Goal: Task Accomplishment & Management: Use online tool/utility

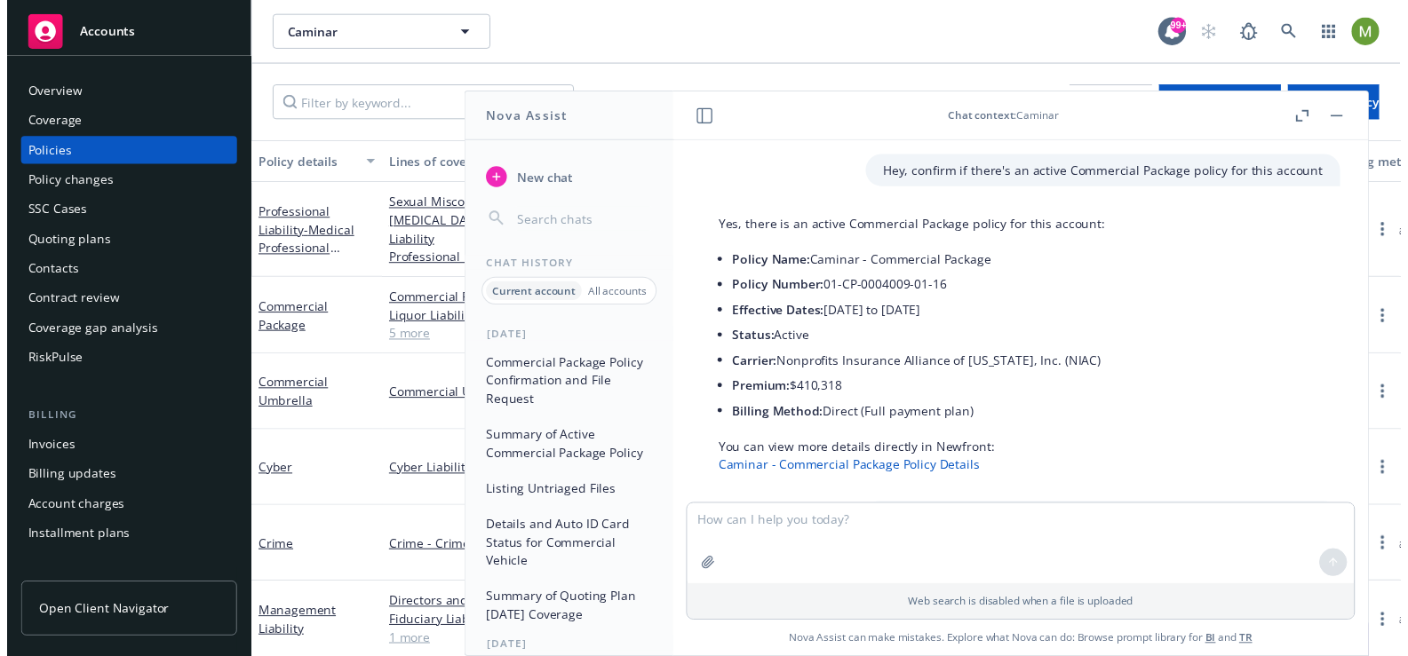
scroll to position [990, 0]
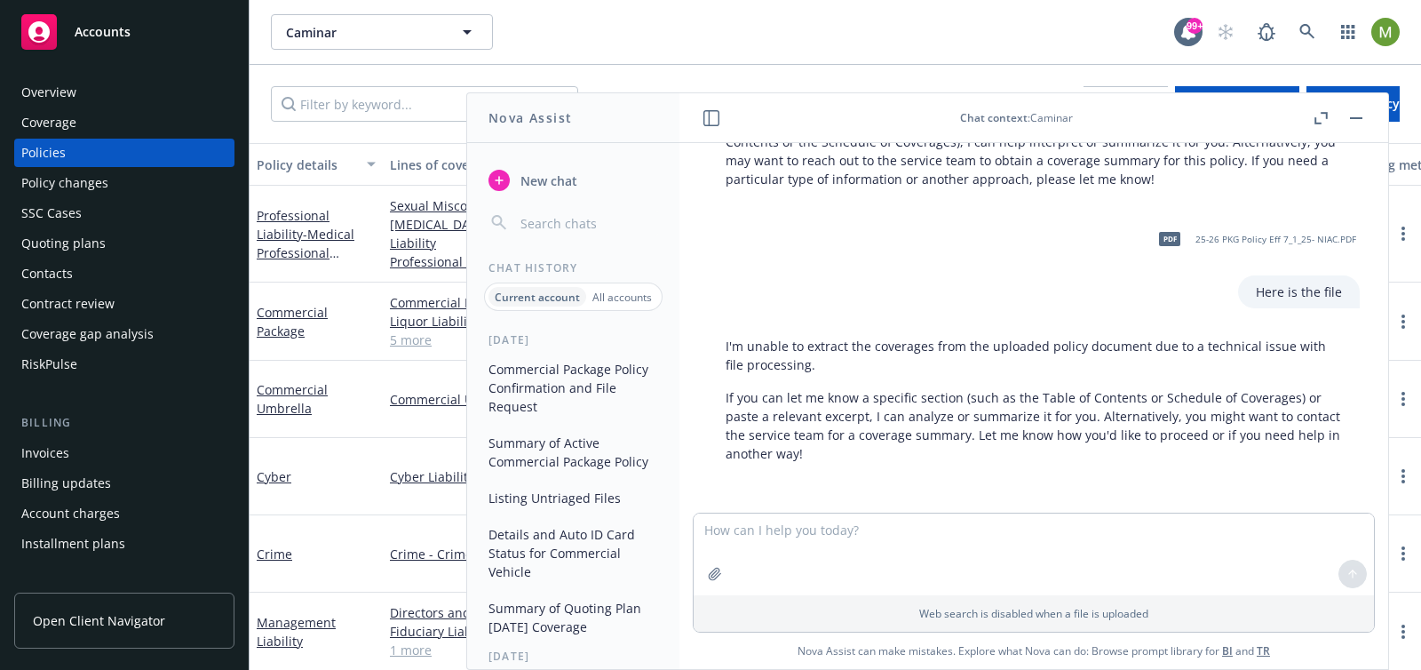
click at [1263, 282] on p "Here is the file" at bounding box center [1299, 291] width 86 height 19
click at [927, 525] on textarea "To enrich screen reader interactions, please activate Accessibility in Grammarl…" at bounding box center [1034, 554] width 680 height 82
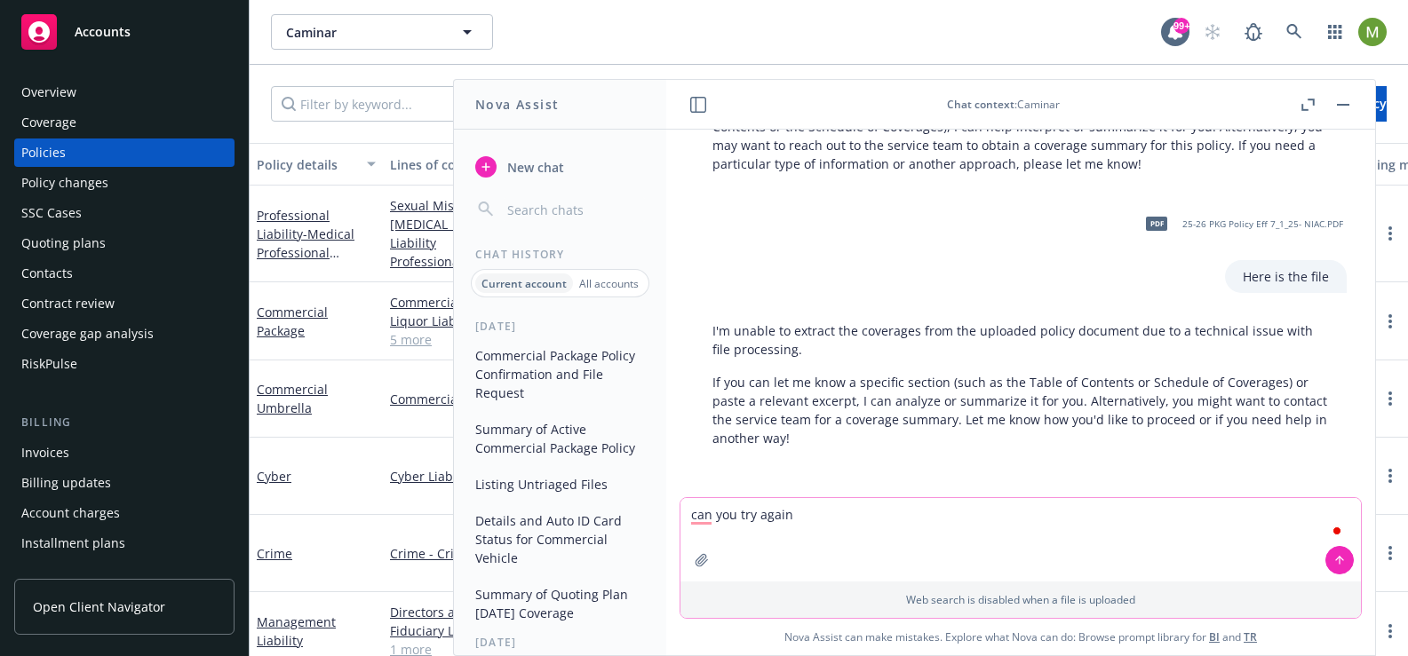
type textarea "can you try again?"
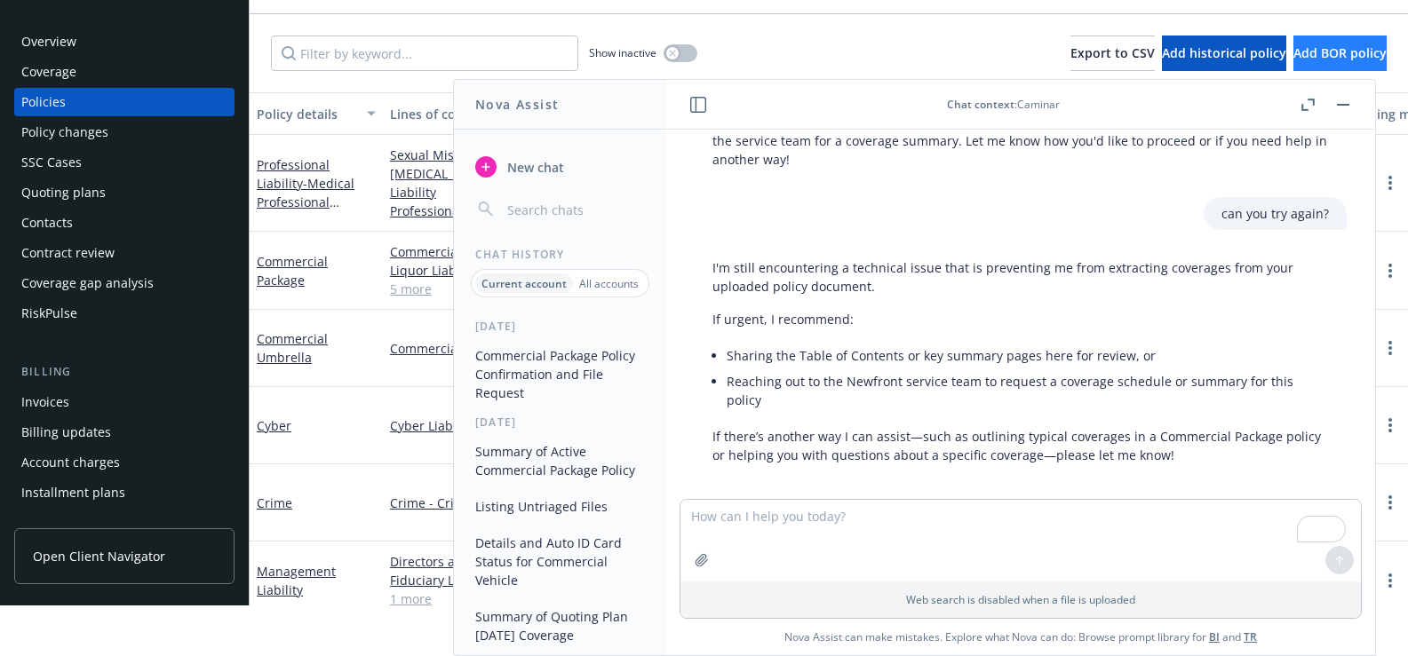
scroll to position [1287, 0]
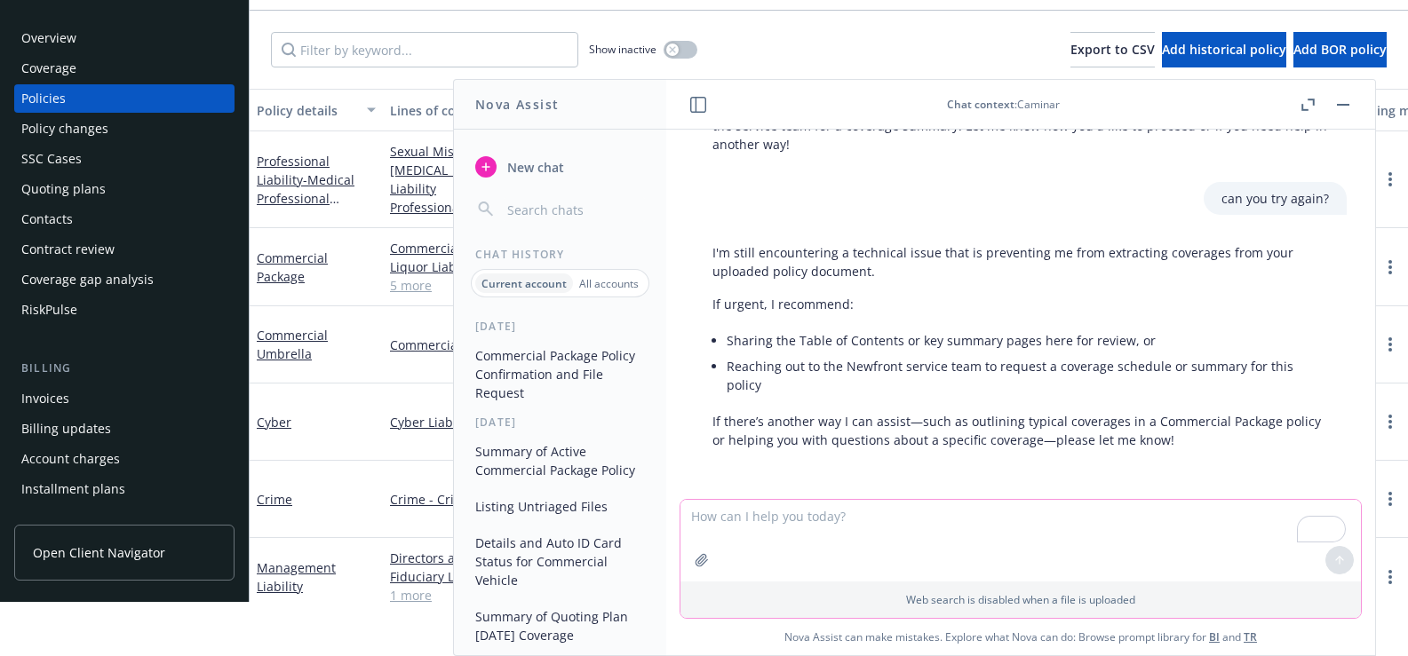
click at [695, 559] on icon "button" at bounding box center [702, 560] width 14 height 14
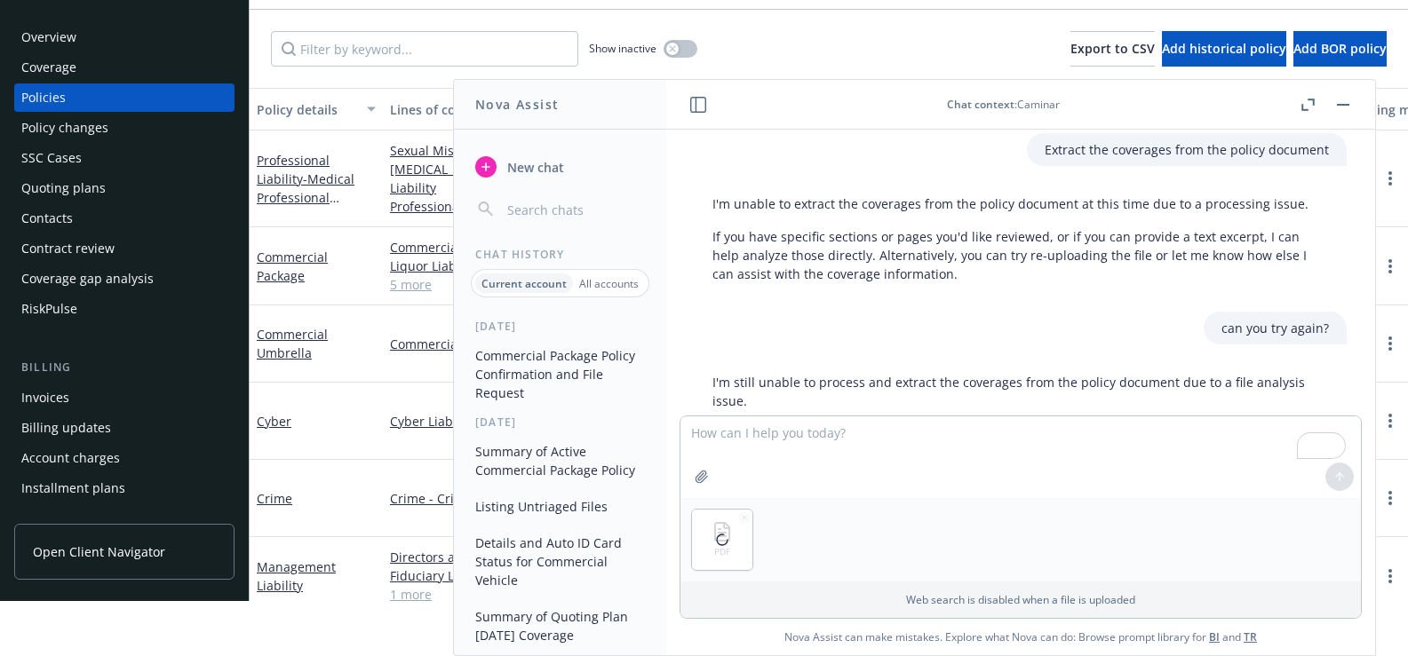
scroll to position [550, 0]
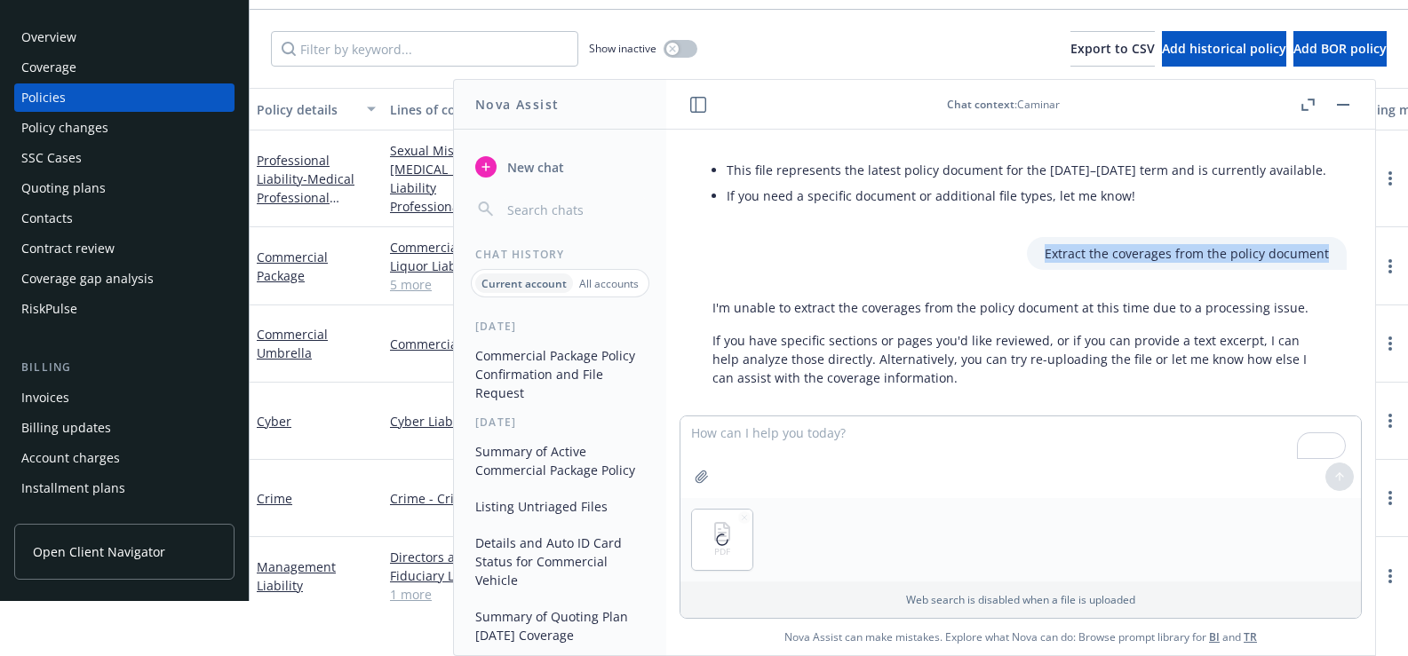
drag, startPoint x: 1301, startPoint y: 252, endPoint x: 1006, endPoint y: 251, distance: 294.9
click at [1027, 251] on div "Extract the coverages from the policy document" at bounding box center [1187, 253] width 320 height 33
click at [698, 433] on textarea "To enrich screen reader interactions, please activate Accessibility in Grammarl…" at bounding box center [1020, 458] width 680 height 82
click at [805, 433] on textarea "To enrich screen reader interactions, please activate Accessibility in Grammarl…" at bounding box center [1020, 458] width 680 height 82
click at [803, 434] on textarea "To enrich screen reader interactions, please activate Accessibility in Grammarl…" at bounding box center [1020, 458] width 680 height 82
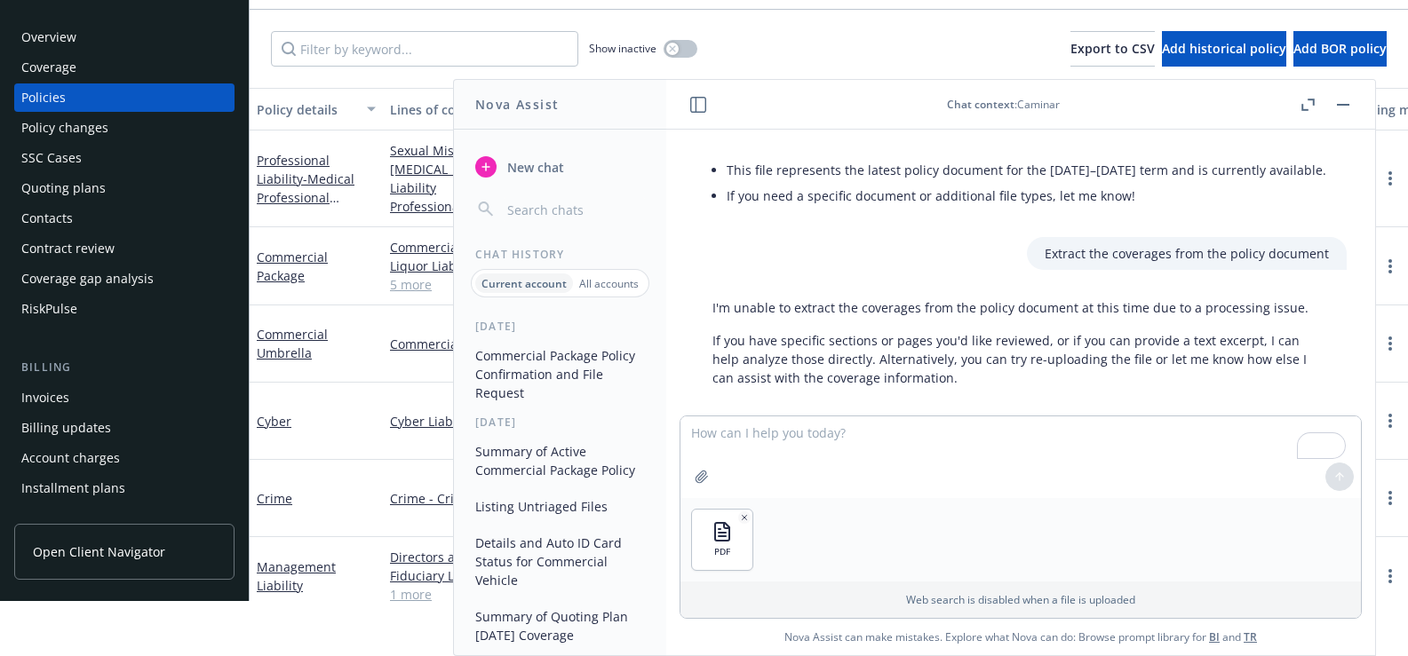
drag, startPoint x: 1284, startPoint y: 275, endPoint x: 1256, endPoint y: 246, distance: 40.8
click at [1282, 273] on div "Hey, confirm if there's an active Commercial Package policy for this account Ye…" at bounding box center [1020, 273] width 709 height 286
drag, startPoint x: 1302, startPoint y: 251, endPoint x: 1015, endPoint y: 252, distance: 286.9
click at [1027, 252] on div "Extract the coverages from the policy document" at bounding box center [1187, 253] width 320 height 33
copy p "Extract the coverages from the policy document"
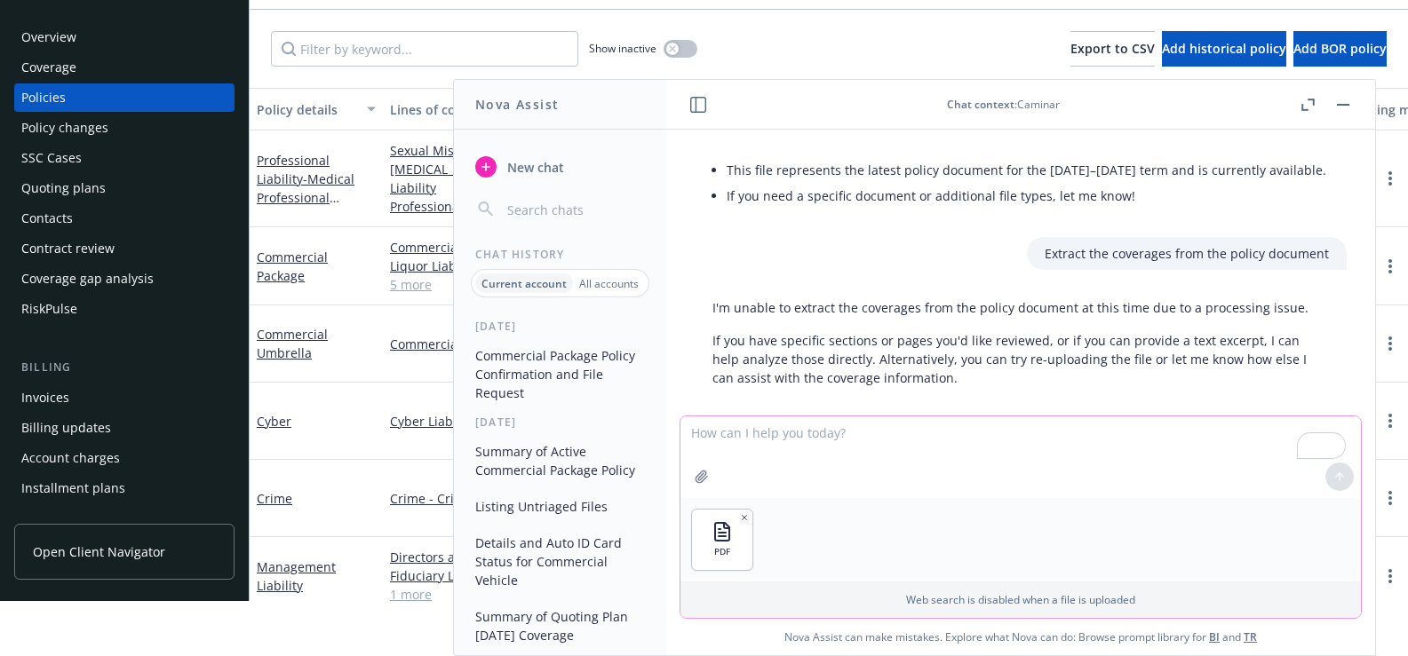
click at [744, 436] on textarea "To enrich screen reader interactions, please activate Accessibility in Grammarl…" at bounding box center [1020, 458] width 680 height 82
paste textarea "Extract the coverages from the policy document"
click at [862, 436] on textarea "Extract the coverages from the policy document" at bounding box center [1020, 456] width 680 height 83
type textarea "Extract the coverages from this policy document"
click at [1335, 479] on icon at bounding box center [1339, 477] width 12 height 12
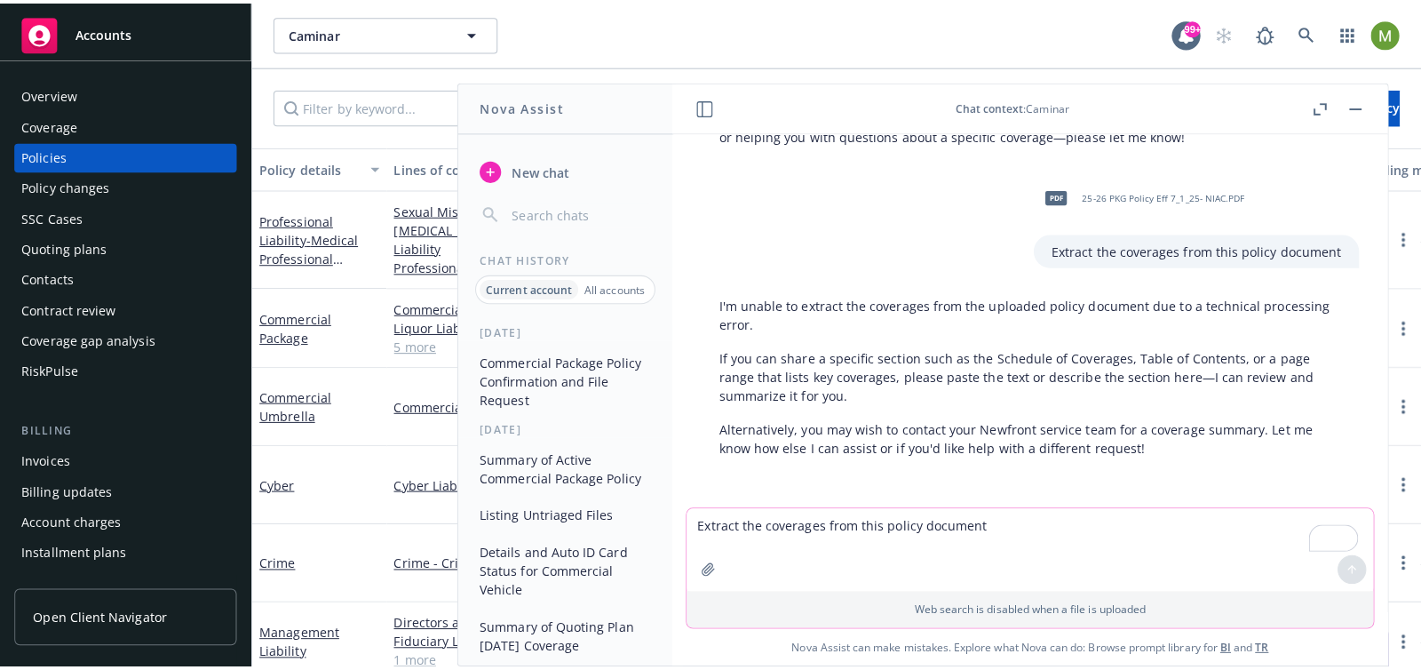
scroll to position [0, 0]
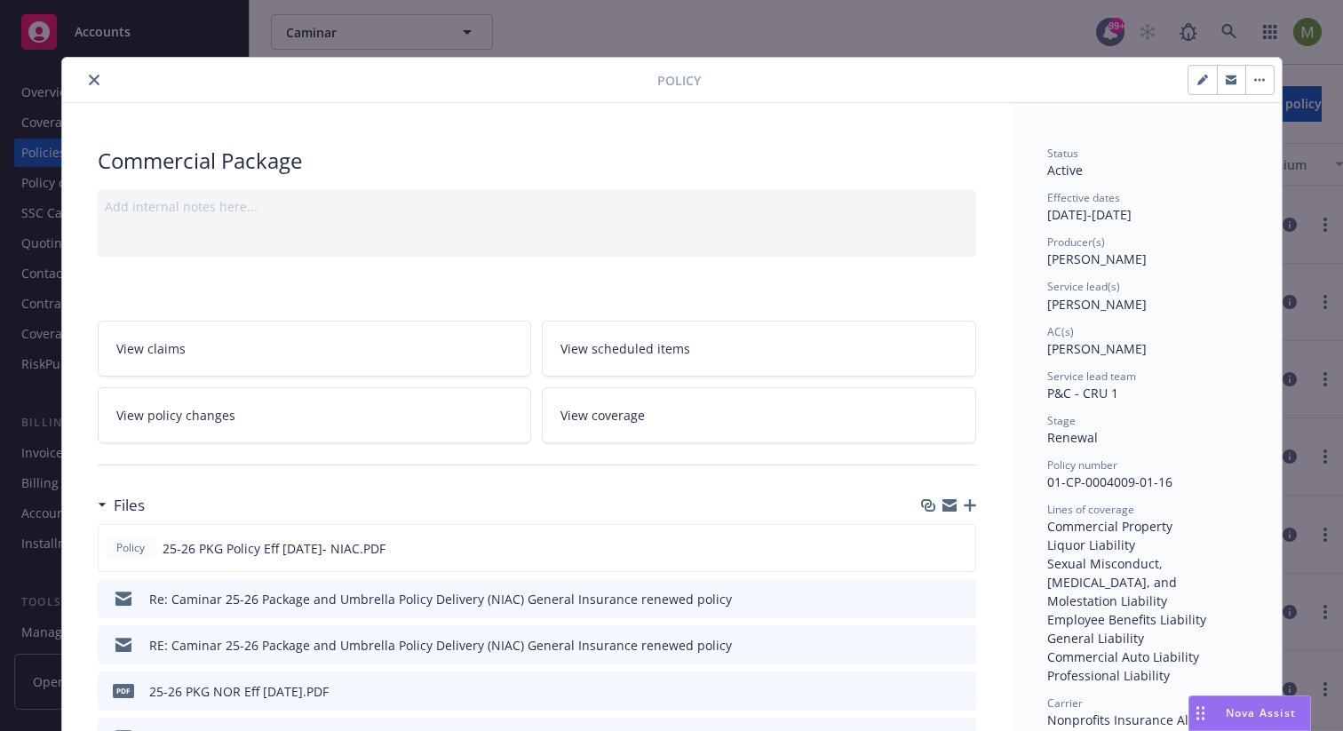
scroll to position [93, 0]
